Goal: Book appointment/travel/reservation

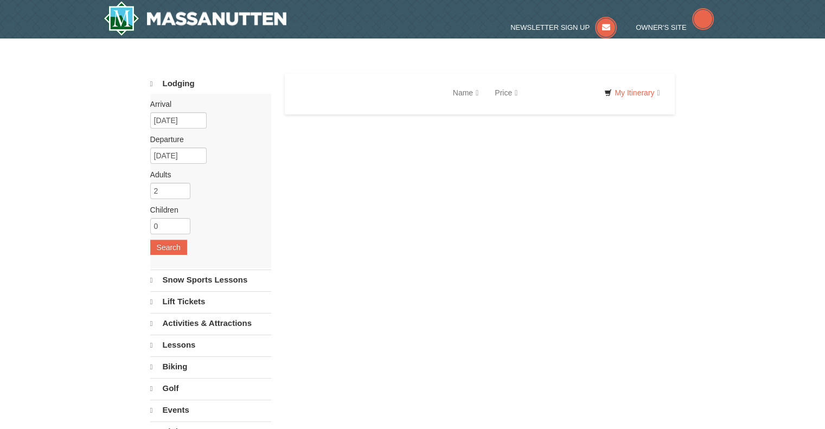
select select "10"
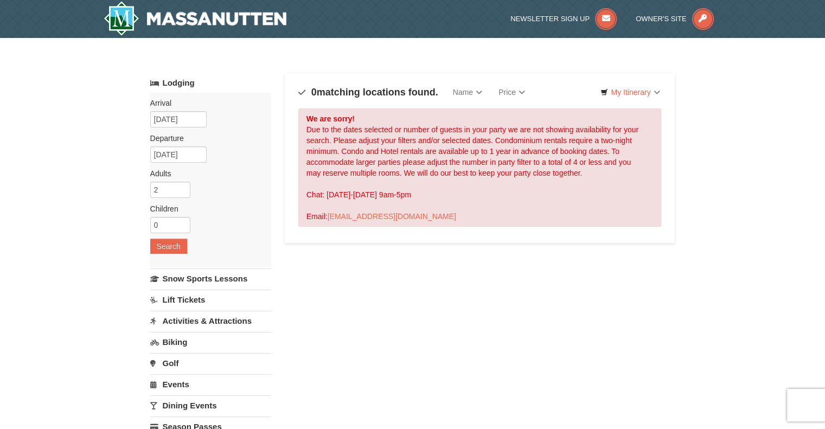
click at [299, 87] on h4 "0 matching locations found." at bounding box center [368, 92] width 140 height 11
click at [299, 91] on h4 "0 matching locations found." at bounding box center [368, 92] width 140 height 11
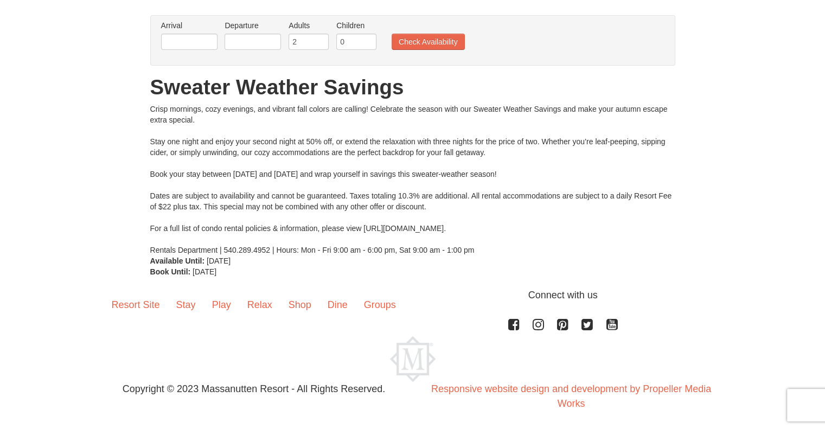
scroll to position [75, 0]
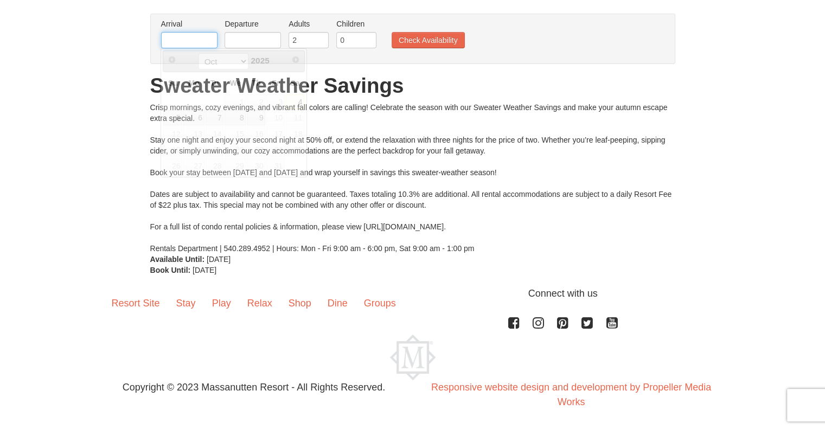
click at [186, 43] on input "text" at bounding box center [189, 40] width 56 height 16
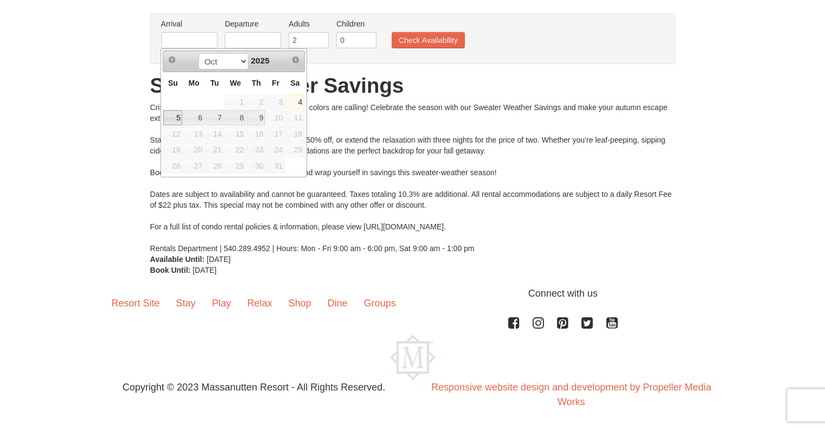
click at [174, 117] on link "5" at bounding box center [172, 117] width 19 height 15
type input "10/05/2025"
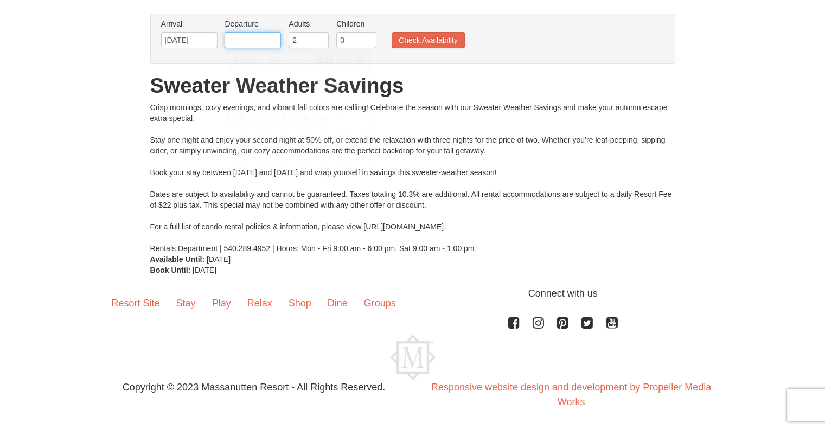
click at [269, 42] on input "text" at bounding box center [253, 40] width 56 height 16
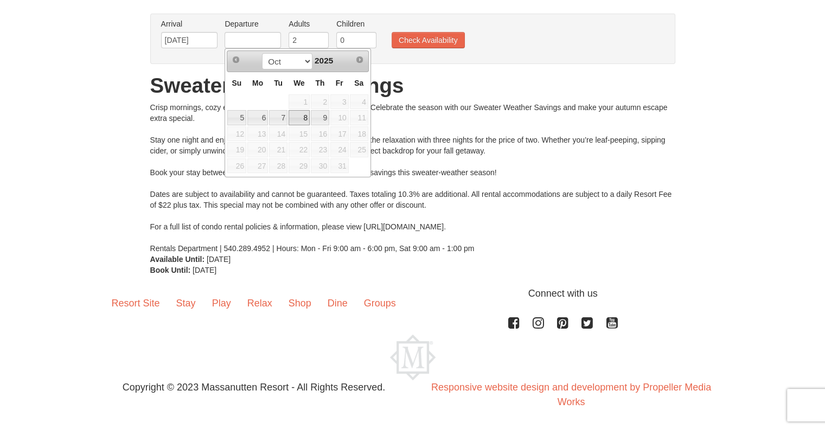
click at [303, 117] on link "8" at bounding box center [299, 117] width 21 height 15
type input "[DATE]"
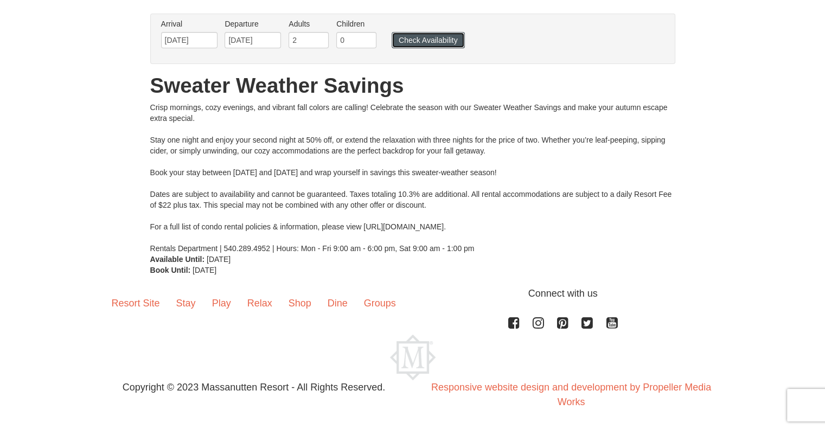
click at [434, 35] on button "Check Availability" at bounding box center [428, 40] width 73 height 16
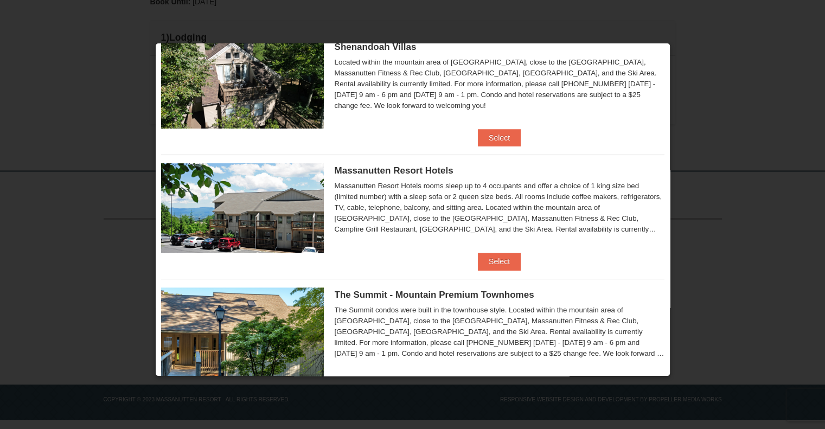
scroll to position [305, 0]
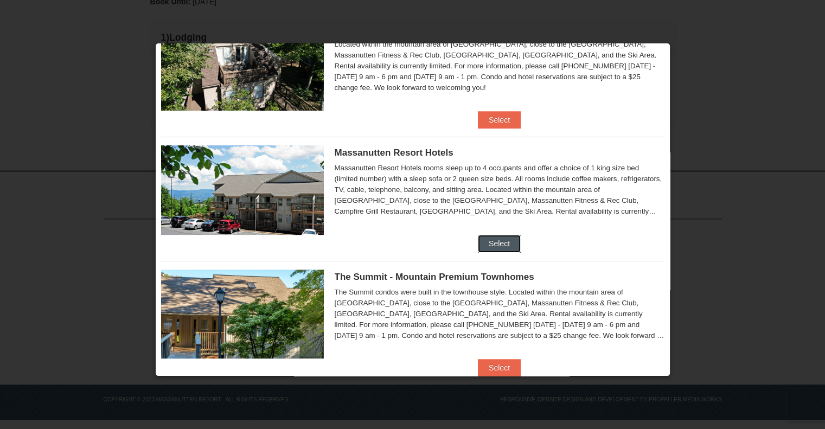
click at [495, 240] on button "Select" at bounding box center [499, 243] width 43 height 17
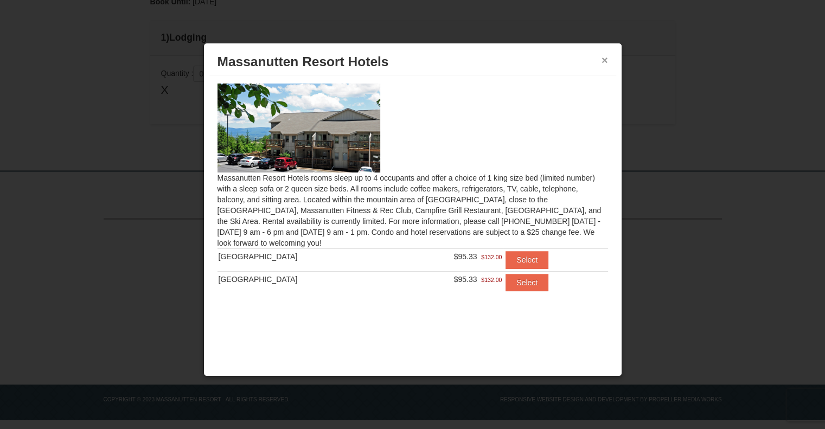
click at [603, 60] on button "×" at bounding box center [604, 60] width 7 height 11
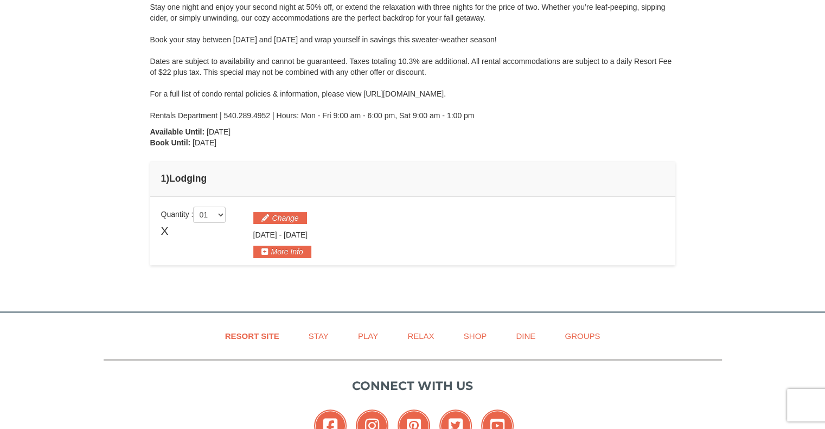
scroll to position [0, 0]
